Goal: Task Accomplishment & Management: Manage account settings

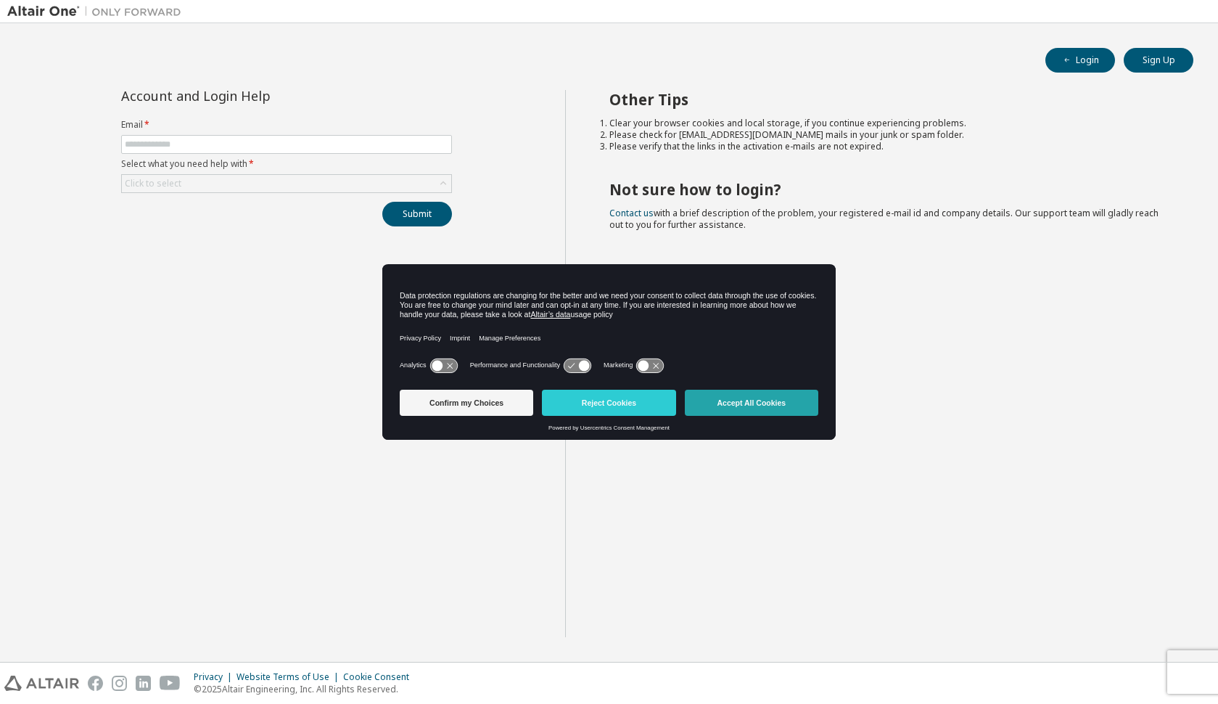
click at [747, 408] on button "Accept All Cookies" at bounding box center [751, 403] width 133 height 26
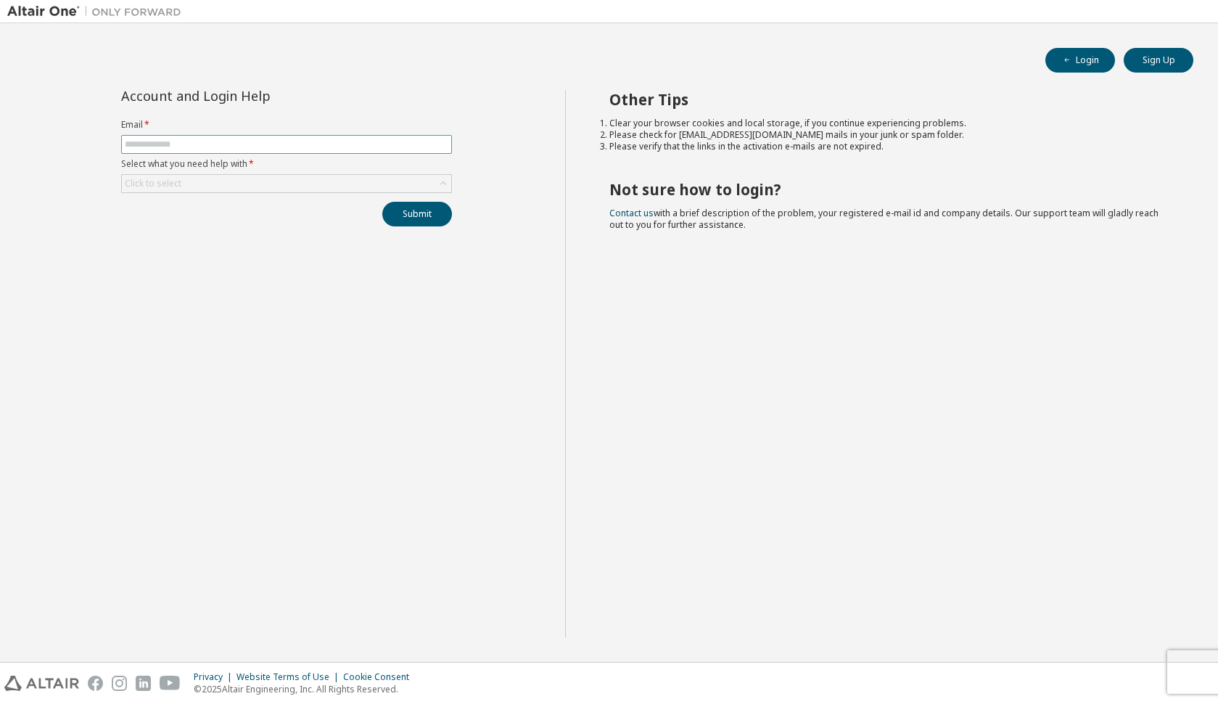
click at [172, 151] on span at bounding box center [286, 144] width 331 height 19
click at [180, 142] on input "text" at bounding box center [287, 145] width 324 height 12
type input "**********"
click at [382, 202] on button "Submit" at bounding box center [417, 214] width 70 height 25
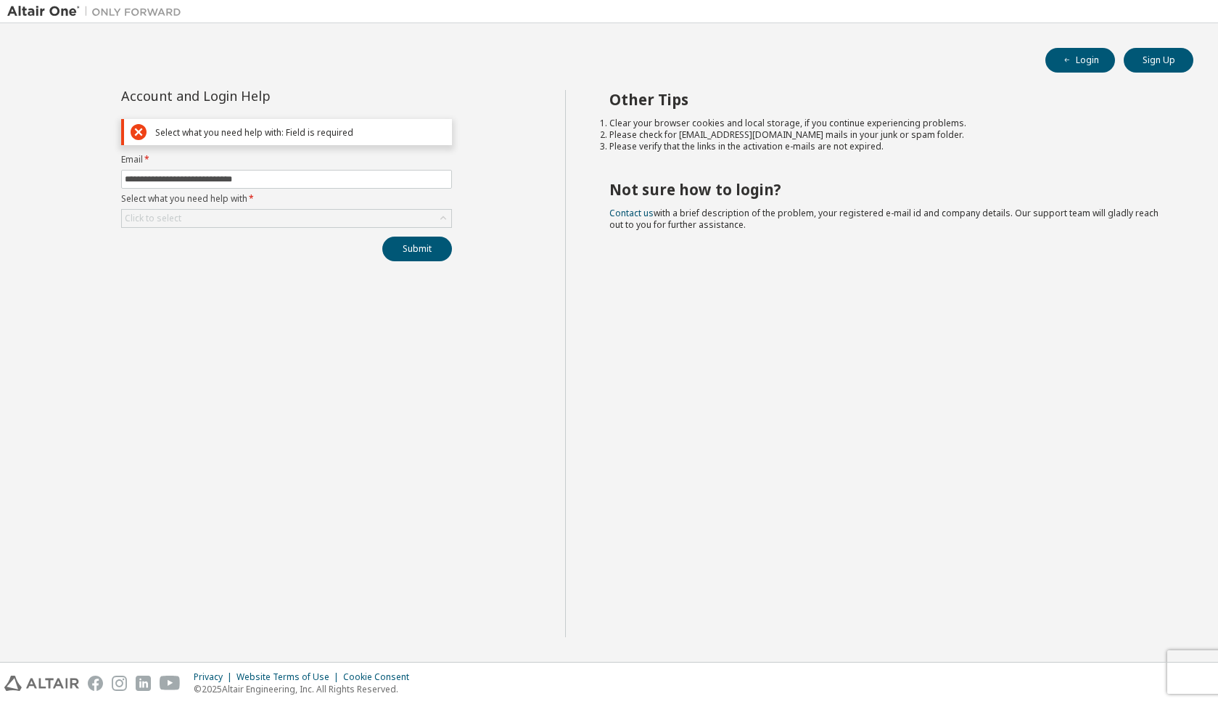
click at [131, 244] on div "Submit" at bounding box center [286, 248] width 331 height 25
click at [144, 223] on div "Click to select" at bounding box center [153, 219] width 57 height 12
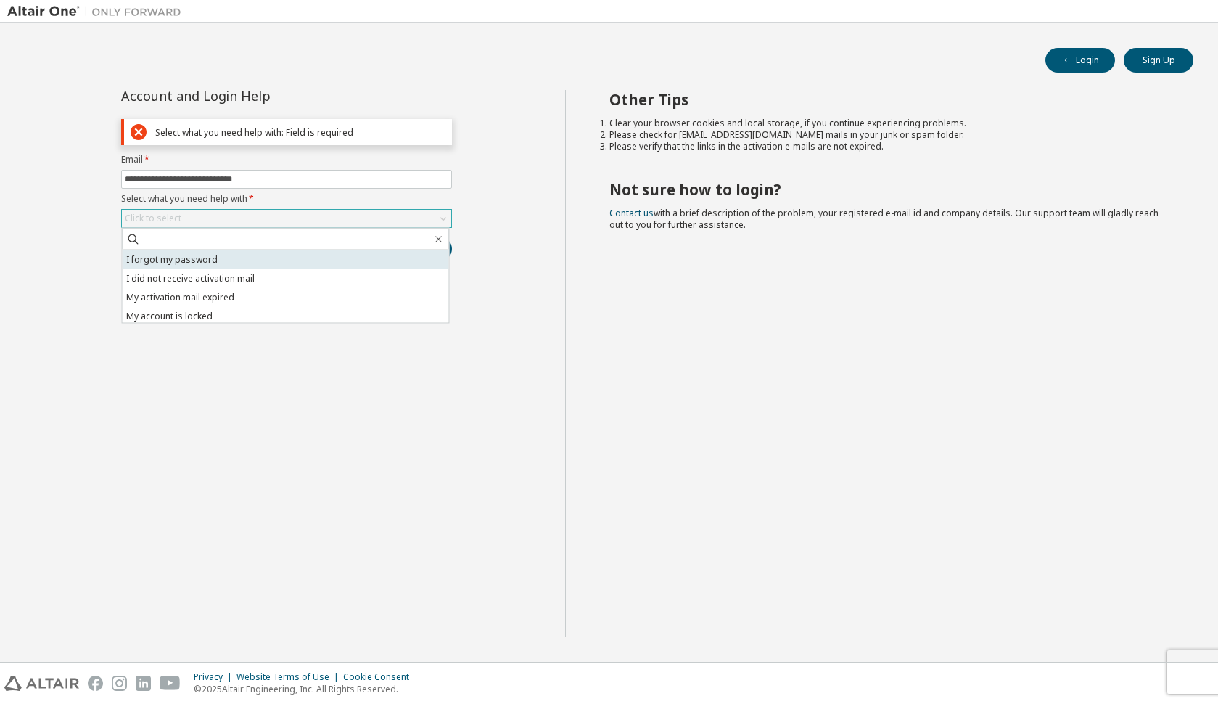
click at [183, 255] on li "I forgot my password" at bounding box center [286, 259] width 326 height 19
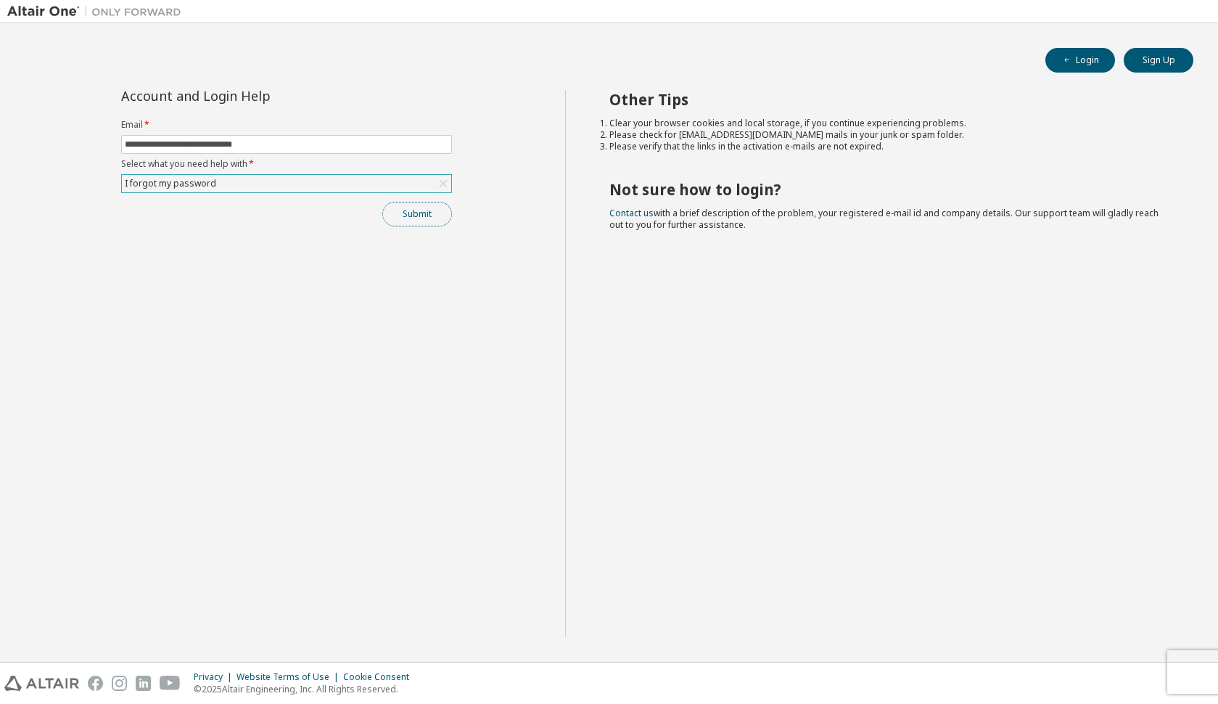
click at [443, 218] on button "Submit" at bounding box center [417, 214] width 70 height 25
